Goal: Information Seeking & Learning: Understand process/instructions

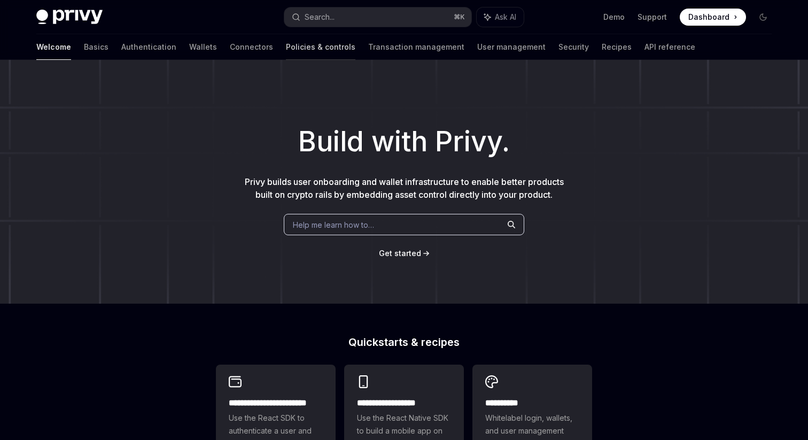
click at [286, 43] on link "Policies & controls" at bounding box center [320, 47] width 69 height 26
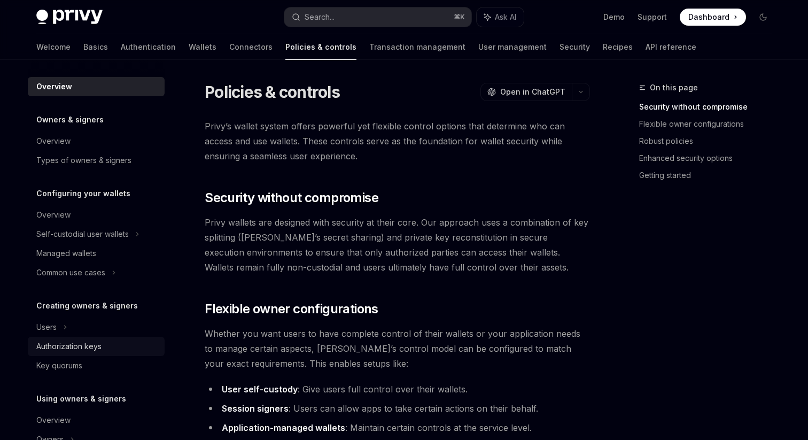
scroll to position [313, 0]
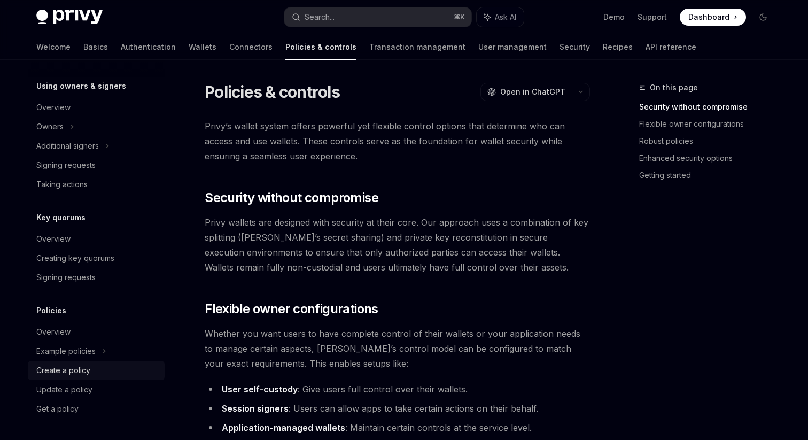
click at [75, 363] on link "Create a policy" at bounding box center [96, 370] width 137 height 19
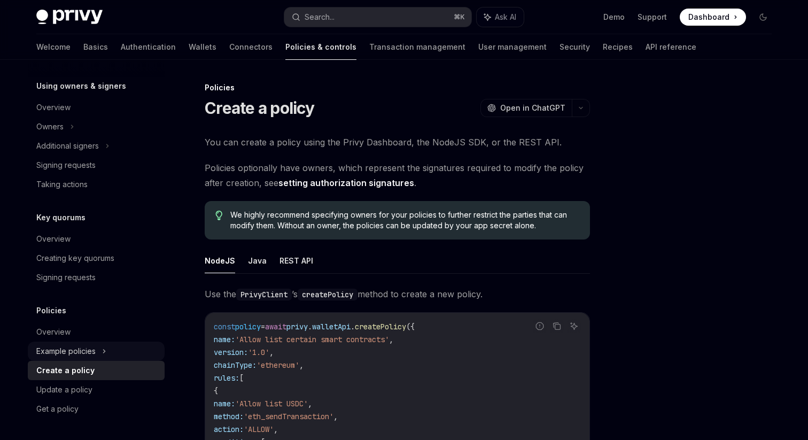
click at [85, 348] on div "Example policies" at bounding box center [65, 351] width 59 height 13
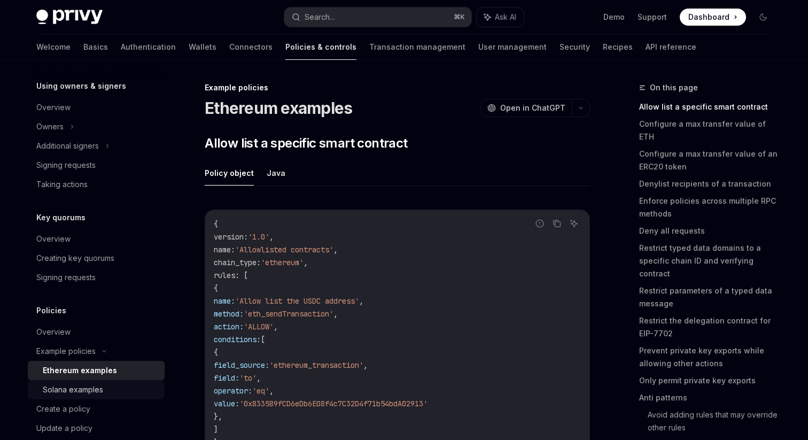
click at [77, 383] on div "Solana examples" at bounding box center [73, 389] width 60 height 13
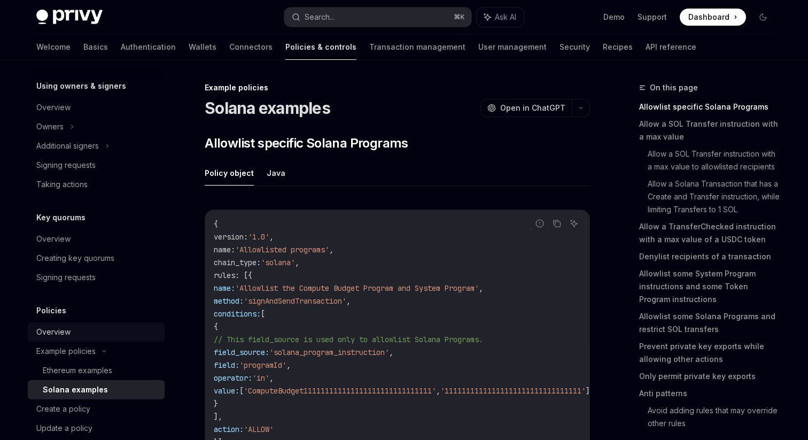
click at [81, 333] on div "Overview" at bounding box center [97, 331] width 122 height 13
type textarea "*"
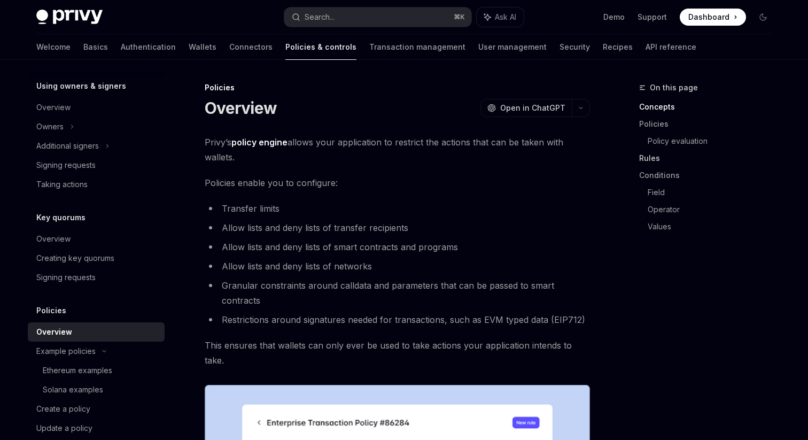
click at [645, 159] on link "Rules" at bounding box center [709, 158] width 141 height 17
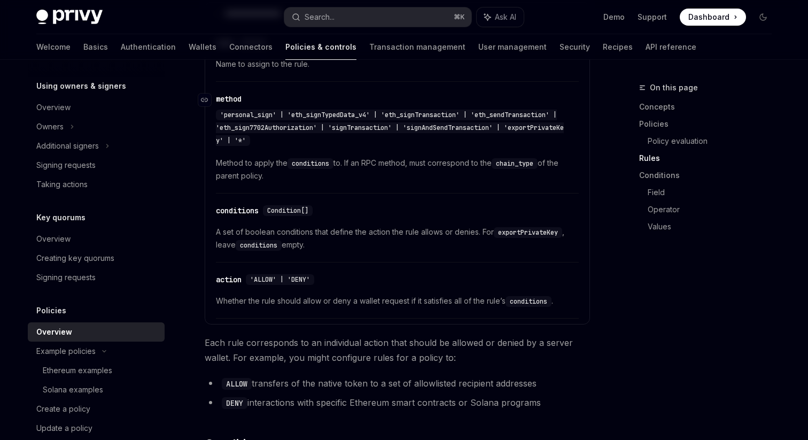
scroll to position [1752, 0]
click at [659, 195] on link "Field" at bounding box center [714, 192] width 133 height 17
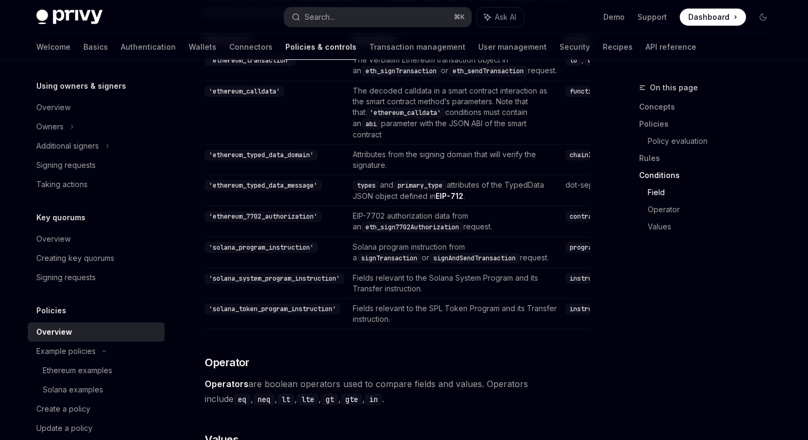
scroll to position [2900, 0]
click at [565, 252] on code "programId" at bounding box center [586, 246] width 42 height 11
click at [692, 283] on code "Transfer.from" at bounding box center [720, 277] width 57 height 11
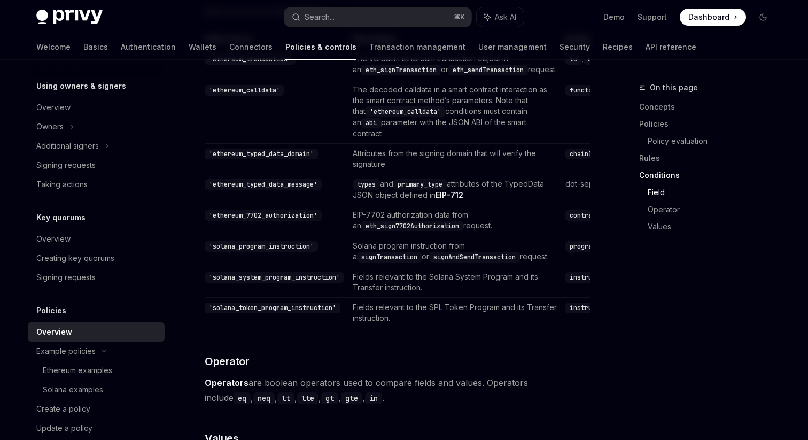
click at [632, 283] on code "[DOMAIN_NAME]" at bounding box center [660, 277] width 57 height 11
click at [565, 283] on code "instructionName" at bounding box center [597, 277] width 65 height 11
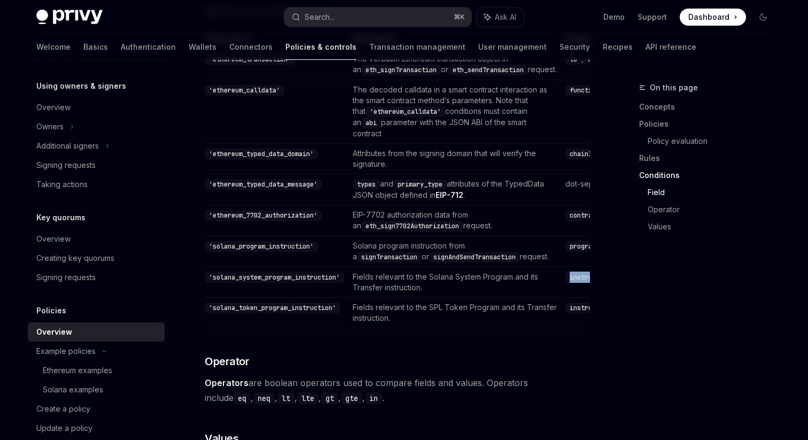
click at [692, 283] on code "Transfer.from" at bounding box center [720, 277] width 57 height 11
click at [561, 328] on td "instructionName , Transfer.source , Transfer.destination , Transfer.authority ,…" at bounding box center [744, 313] width 366 height 30
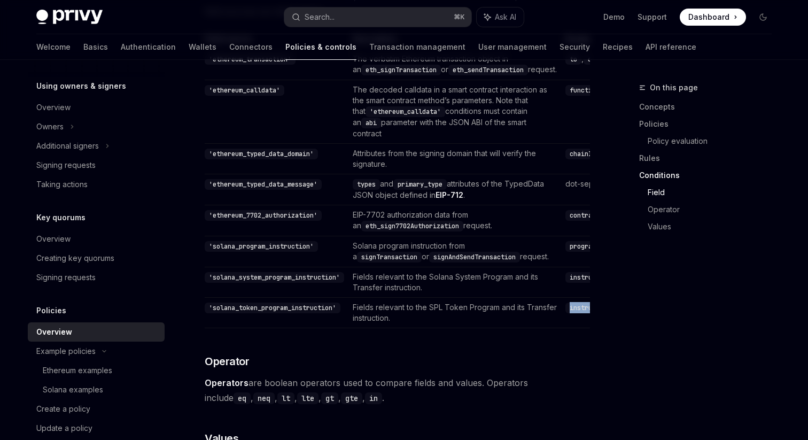
click at [561, 328] on td "instructionName , Transfer.source , Transfer.destination , Transfer.authority ,…" at bounding box center [744, 313] width 366 height 30
click at [692, 283] on code "Transfer.from" at bounding box center [720, 277] width 57 height 11
click at [565, 283] on code "instructionName" at bounding box center [597, 277] width 65 height 11
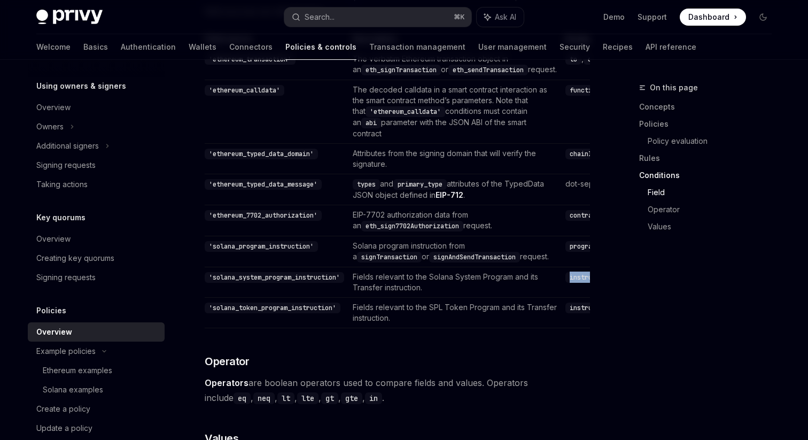
click at [565, 283] on code "instructionName" at bounding box center [597, 277] width 65 height 11
click at [632, 283] on code "[DOMAIN_NAME]" at bounding box center [660, 277] width 57 height 11
click at [565, 313] on code "instructionName" at bounding box center [597, 307] width 65 height 11
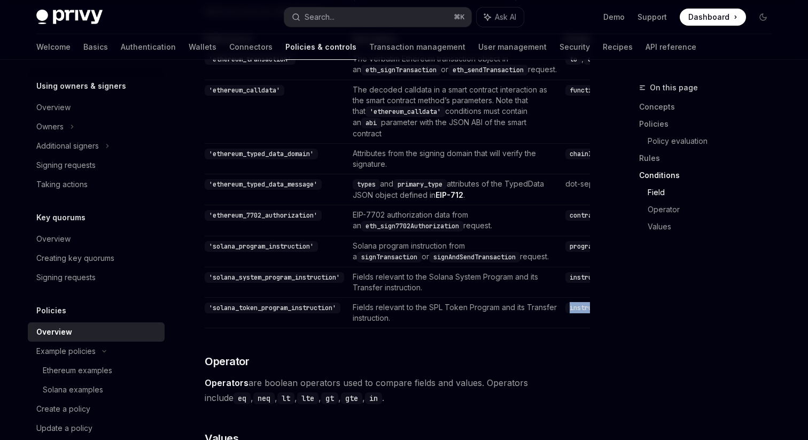
click at [565, 313] on code "instructionName" at bounding box center [597, 307] width 65 height 11
click at [632, 313] on code "Transfer.source" at bounding box center [664, 307] width 65 height 11
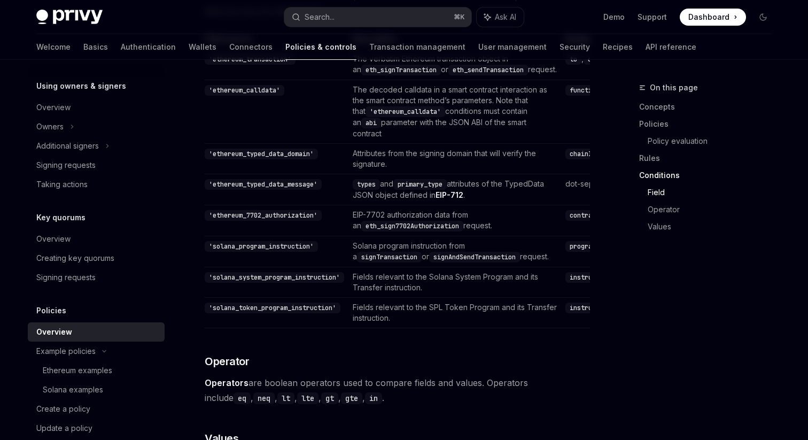
click at [699, 313] on code "Transfer.destination" at bounding box center [740, 307] width 83 height 11
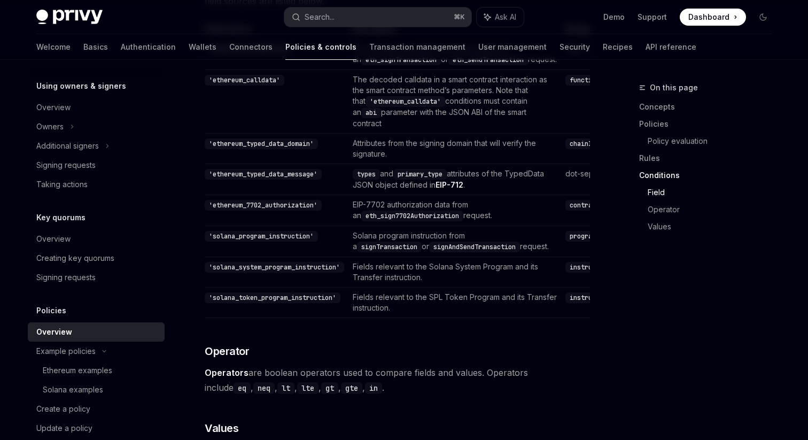
scroll to position [2909, 0]
click at [385, 253] on code "signTransaction" at bounding box center [389, 248] width 65 height 11
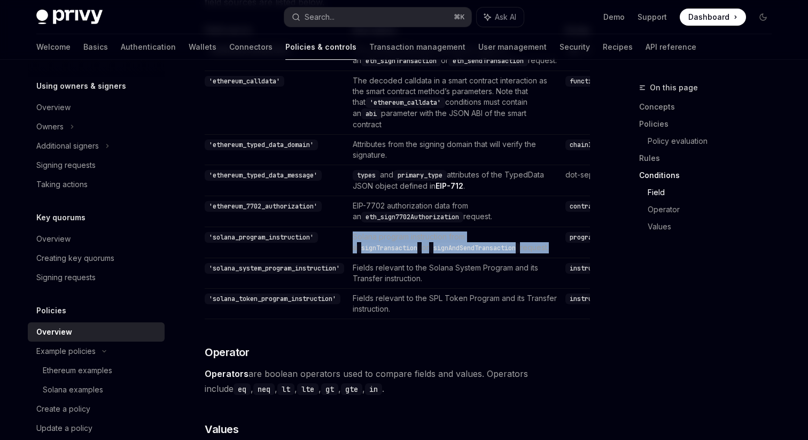
click at [385, 253] on code "signTransaction" at bounding box center [389, 248] width 65 height 11
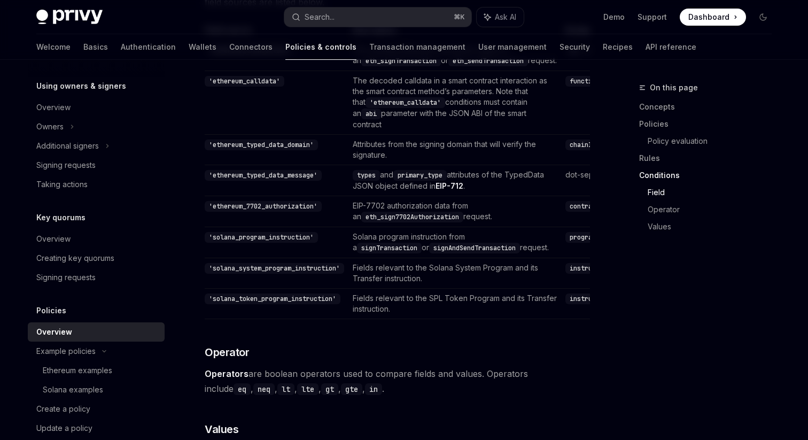
click at [412, 258] on td "Solana program instruction from a signTransaction or signAndSendTransaction req…" at bounding box center [454, 242] width 213 height 31
